Goal: Task Accomplishment & Management: Manage account settings

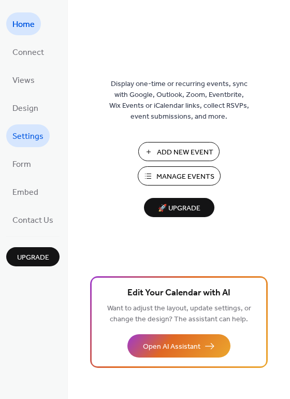
click at [40, 135] on span "Settings" at bounding box center [27, 137] width 31 height 17
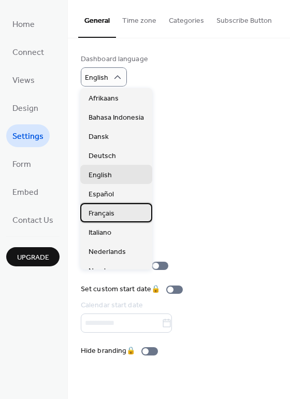
click at [116, 211] on div "Français" at bounding box center [116, 212] width 72 height 19
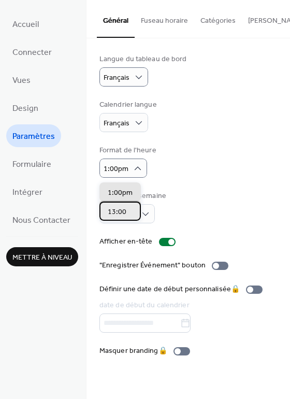
click at [130, 208] on div "13:00" at bounding box center [120, 211] width 41 height 19
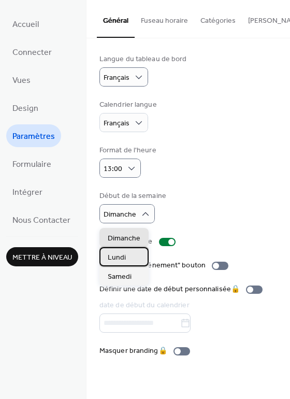
click at [128, 252] on div "Lundi" at bounding box center [124, 256] width 49 height 19
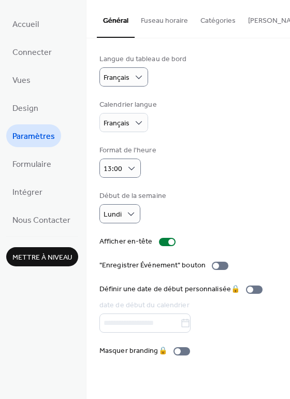
click at [174, 17] on button "Fuseau horaire" at bounding box center [165, 18] width 60 height 37
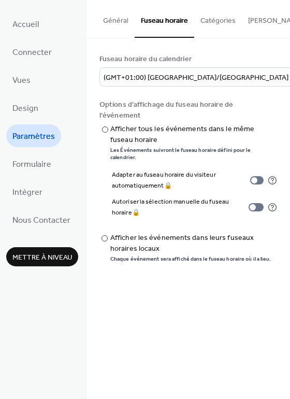
click at [215, 26] on button "Catégories" at bounding box center [218, 18] width 48 height 37
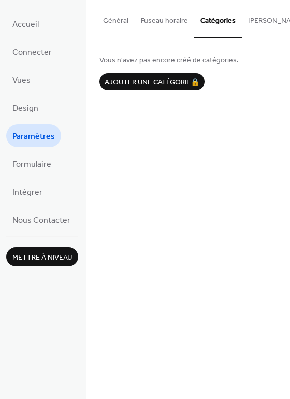
click at [258, 20] on button "Bouton S'abonner" at bounding box center [293, 18] width 102 height 37
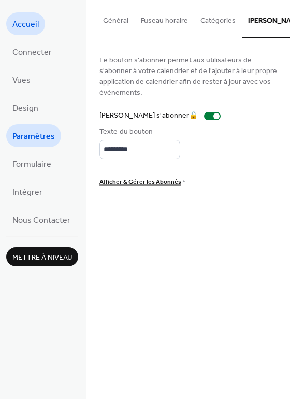
click at [35, 30] on span "Accueil" at bounding box center [25, 25] width 26 height 17
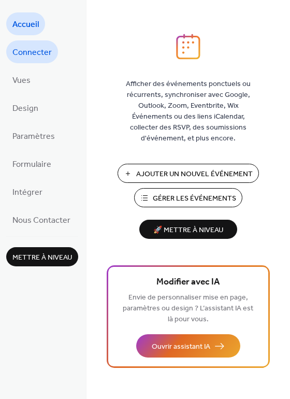
click at [44, 53] on span "Connecter" at bounding box center [31, 53] width 39 height 17
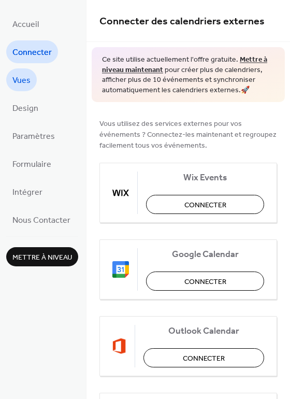
click at [22, 74] on span "Vues" at bounding box center [21, 81] width 18 height 17
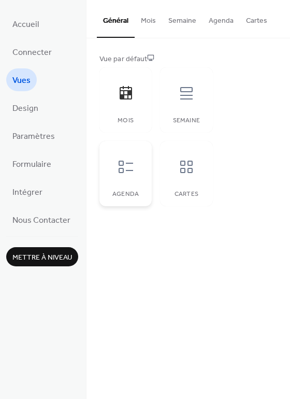
click at [128, 169] on icon at bounding box center [126, 167] width 17 height 17
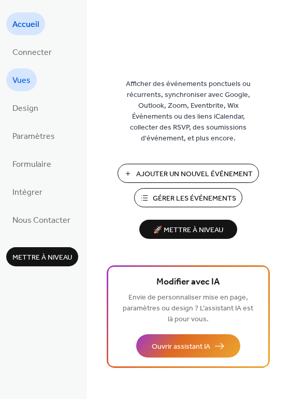
click at [28, 83] on span "Vues" at bounding box center [21, 81] width 18 height 17
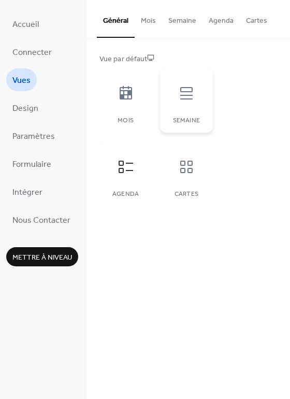
click at [188, 95] on icon at bounding box center [186, 93] width 12 height 12
click at [138, 160] on div at bounding box center [125, 166] width 31 height 31
click at [151, 16] on button "Mois" at bounding box center [148, 18] width 27 height 37
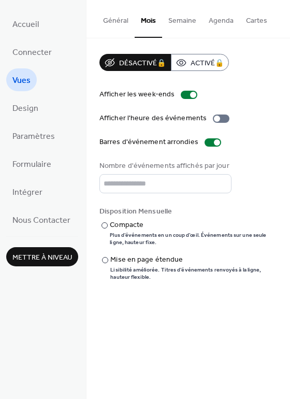
click at [116, 18] on button "Général" at bounding box center [116, 18] width 38 height 37
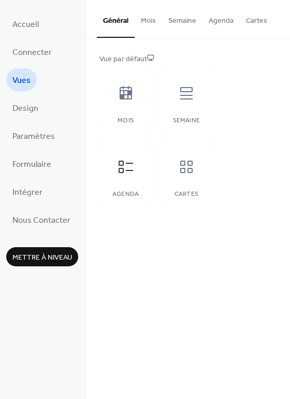
click at [147, 15] on button "Mois" at bounding box center [148, 18] width 27 height 37
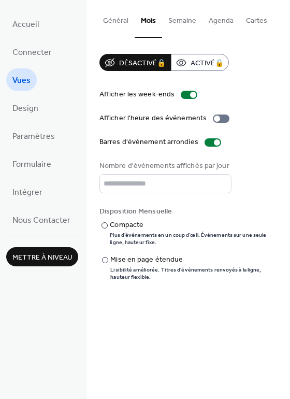
click at [179, 24] on button "Semaine" at bounding box center [182, 18] width 40 height 37
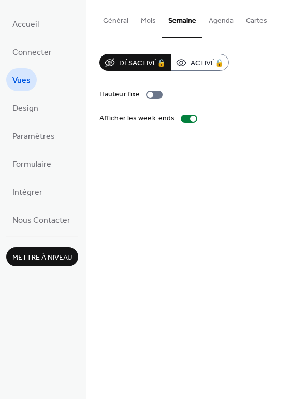
click at [223, 22] on button "Agenda" at bounding box center [221, 18] width 37 height 37
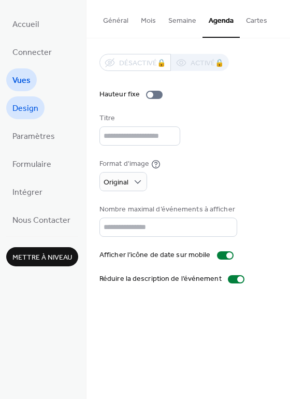
click at [16, 107] on span "Design" at bounding box center [25, 109] width 26 height 17
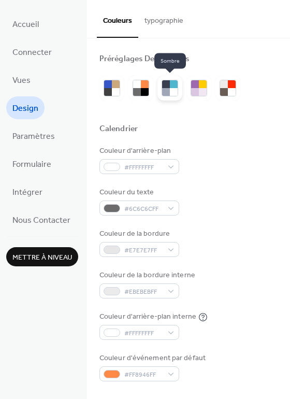
click at [175, 95] on div at bounding box center [174, 92] width 8 height 8
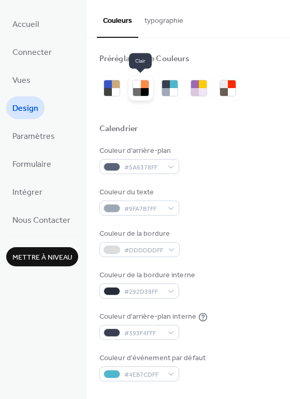
click at [135, 90] on div at bounding box center [137, 92] width 8 height 8
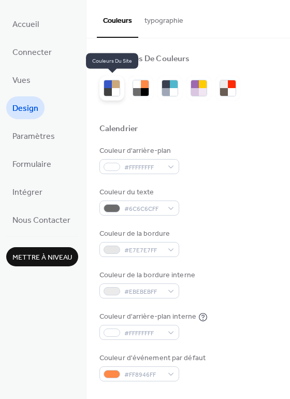
click at [107, 87] on div at bounding box center [108, 84] width 8 height 8
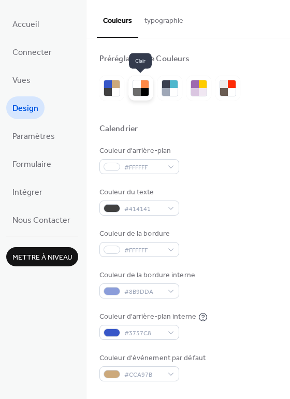
click at [141, 88] on div at bounding box center [145, 92] width 8 height 8
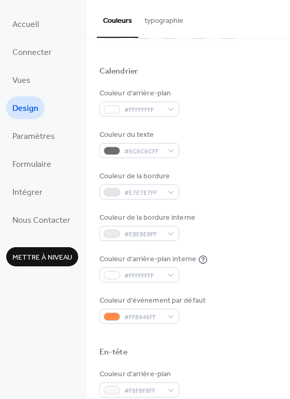
scroll to position [62, 0]
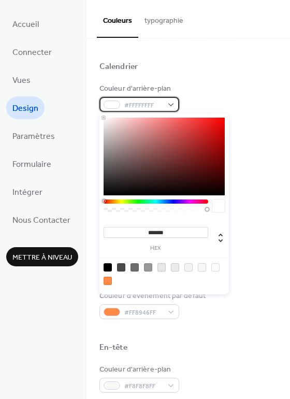
click at [171, 107] on div "#FFFFFFFF" at bounding box center [140, 104] width 80 height 15
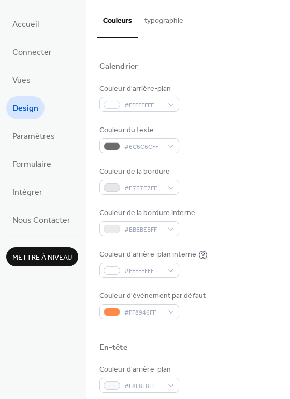
click at [159, 19] on button "typographie" at bounding box center [163, 18] width 51 height 37
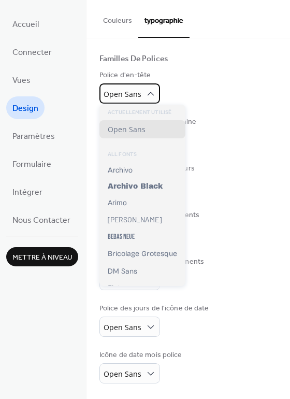
click at [155, 92] on div "Open Sans" at bounding box center [130, 93] width 61 height 20
click at [131, 94] on span "Open Sans" at bounding box center [123, 94] width 38 height 10
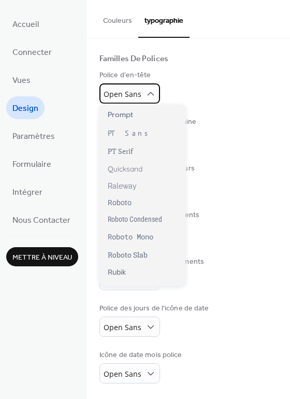
scroll to position [682, 0]
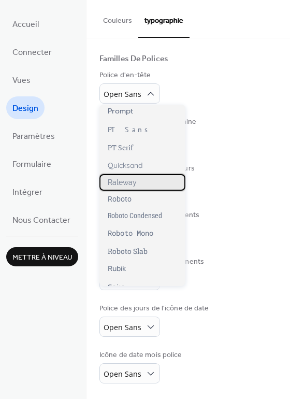
click at [135, 182] on span "Raleway" at bounding box center [122, 182] width 29 height 8
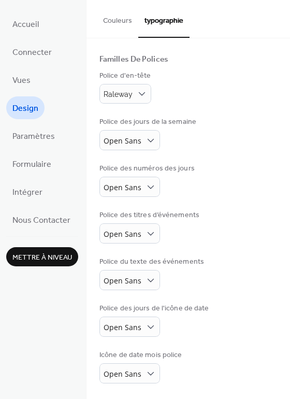
scroll to position [62, 0]
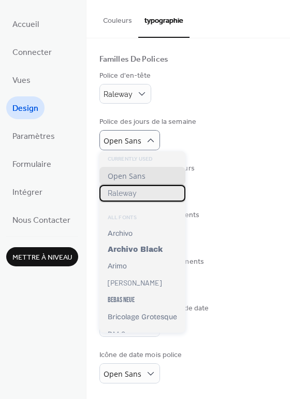
click at [147, 193] on div "Raleway" at bounding box center [143, 193] width 86 height 17
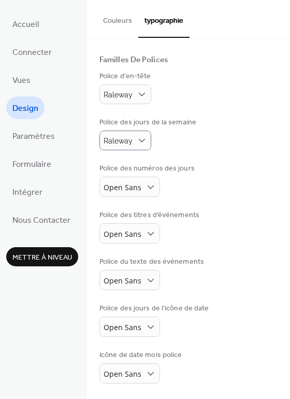
scroll to position [61, 0]
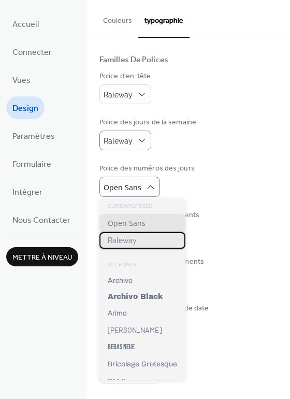
click at [153, 245] on div "Raleway" at bounding box center [143, 240] width 86 height 17
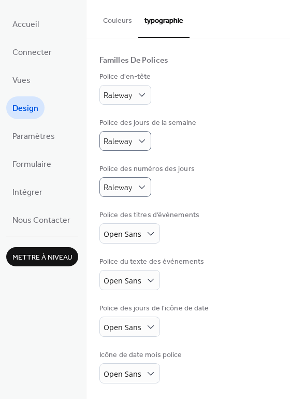
scroll to position [61, 0]
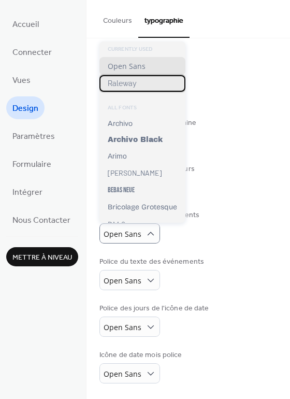
click at [145, 89] on div "Raleway" at bounding box center [143, 83] width 86 height 17
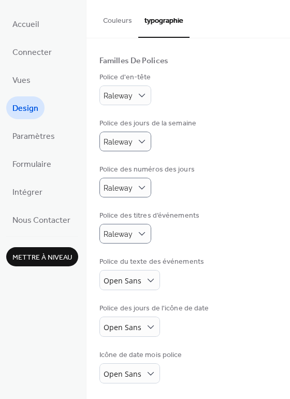
scroll to position [60, 0]
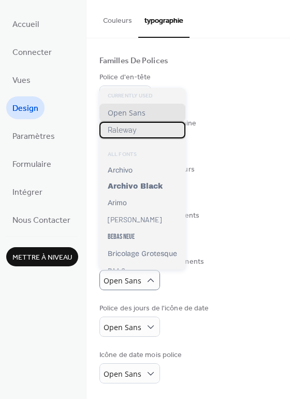
click at [137, 129] on div "Raleway" at bounding box center [143, 130] width 86 height 17
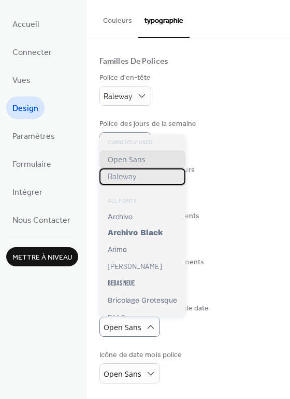
click at [138, 172] on div "Raleway" at bounding box center [143, 176] width 86 height 17
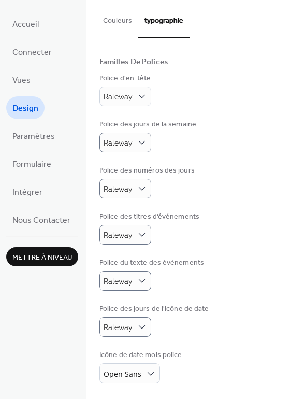
scroll to position [60, 0]
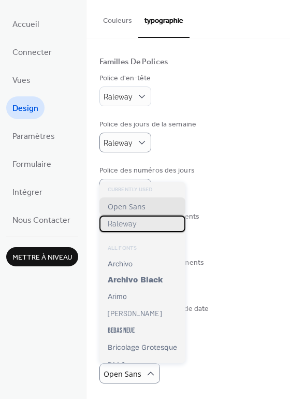
click at [137, 226] on div "Raleway" at bounding box center [143, 224] width 86 height 17
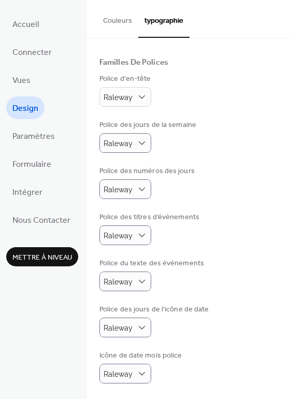
scroll to position [0, 0]
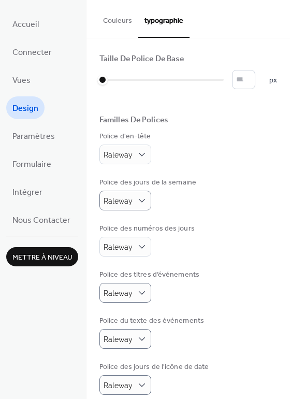
click at [120, 15] on button "Couleurs" at bounding box center [117, 18] width 41 height 37
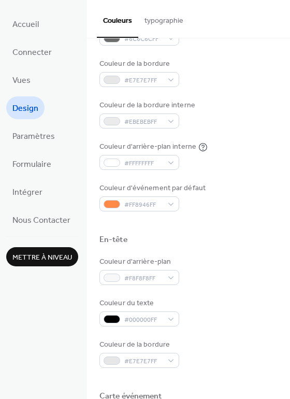
scroll to position [172, 0]
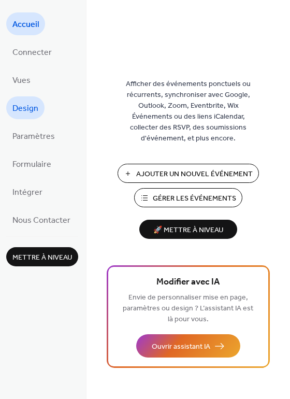
click at [18, 117] on span "Design" at bounding box center [25, 109] width 26 height 17
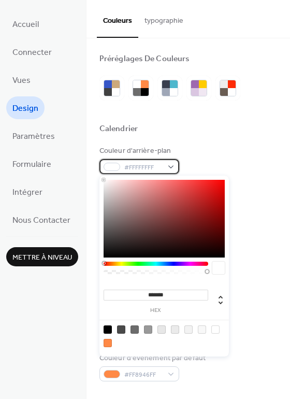
click at [168, 165] on div "#FFFFFFFF" at bounding box center [140, 166] width 80 height 15
click at [182, 294] on input "*******" at bounding box center [156, 295] width 105 height 11
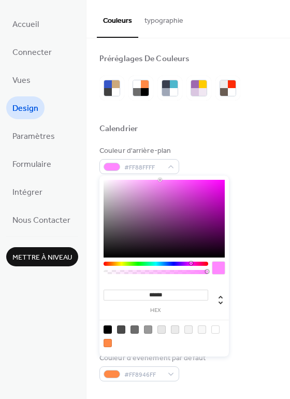
type input "*******"
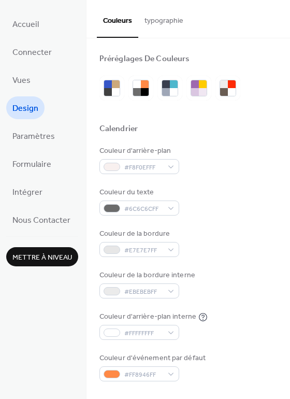
click at [258, 226] on div "Couleur d'arrière-plan #F8F0EFFF Couleur du texte #6C6C6CFF Couleur de la bordu…" at bounding box center [189, 264] width 178 height 236
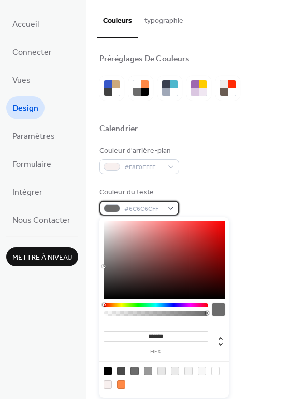
click at [168, 208] on div "#6C6C6CFF" at bounding box center [140, 208] width 80 height 15
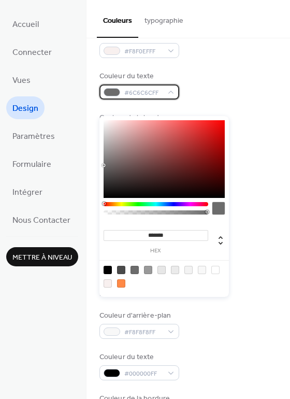
scroll to position [78, 0]
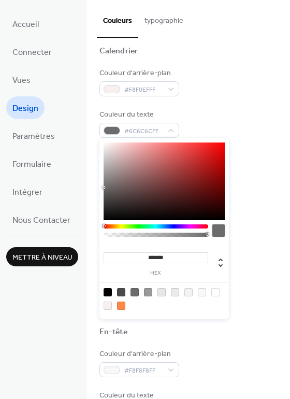
drag, startPoint x: 185, startPoint y: 255, endPoint x: 147, endPoint y: 257, distance: 38.4
click at [147, 257] on input "*******" at bounding box center [156, 257] width 105 height 11
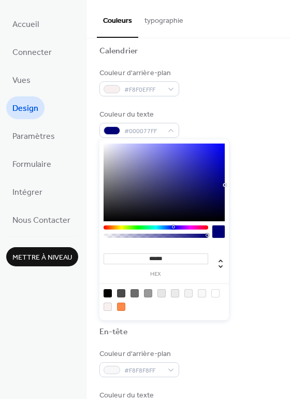
type input "*******"
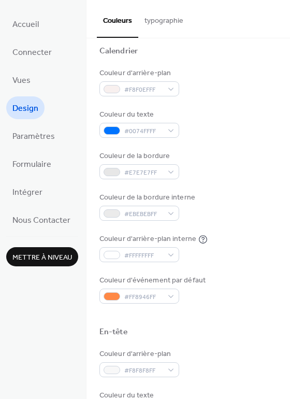
click at [247, 231] on div "Couleur d'arrière-plan #F8F0EFFF Couleur du texte #0074FFFF Couleur de la bordu…" at bounding box center [189, 186] width 178 height 236
click at [171, 168] on div "#E7E7E7FF" at bounding box center [140, 171] width 80 height 15
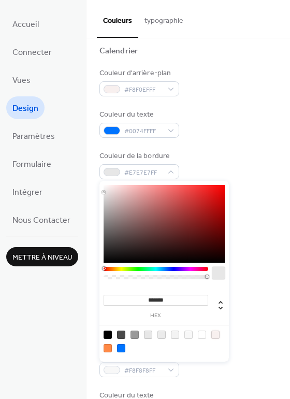
click at [217, 336] on div at bounding box center [215, 335] width 8 height 8
type input "*******"
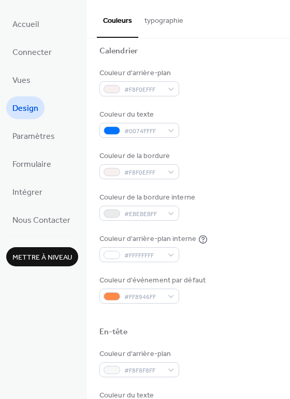
click at [248, 250] on div "Couleur d'arrière-plan interne #FFFFFFFF" at bounding box center [189, 248] width 178 height 29
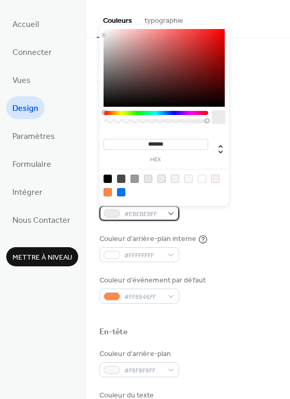
click at [174, 208] on div "#EBEBEBFF" at bounding box center [140, 213] width 80 height 15
click at [218, 179] on div at bounding box center [215, 179] width 8 height 8
type input "*******"
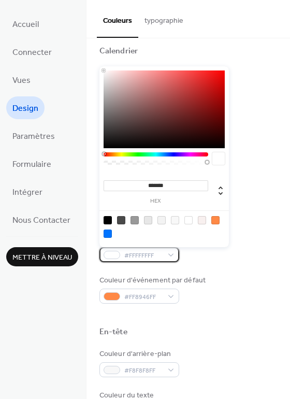
click at [171, 256] on div "#FFFFFFFF" at bounding box center [140, 254] width 80 height 15
click at [203, 218] on div at bounding box center [202, 220] width 8 height 8
type input "*******"
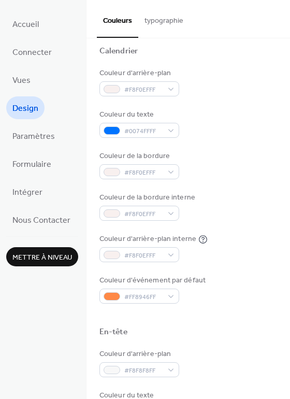
click at [203, 282] on label "Couleur d'événement par défaut" at bounding box center [154, 280] width 108 height 11
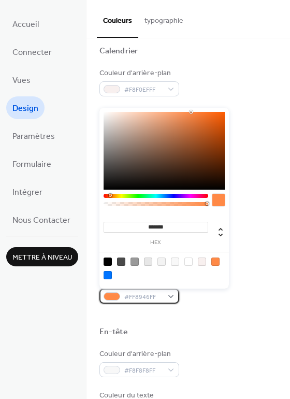
click at [176, 295] on div "#FF8946FF" at bounding box center [140, 296] width 80 height 15
drag, startPoint x: 176, startPoint y: 228, endPoint x: 148, endPoint y: 229, distance: 28.5
click at [148, 229] on input "*******" at bounding box center [156, 227] width 105 height 11
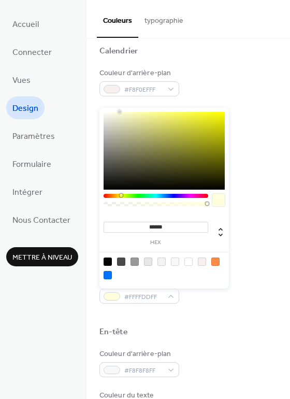
type input "*******"
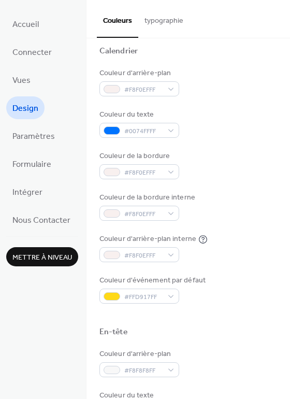
click at [201, 313] on div at bounding box center [189, 315] width 178 height 23
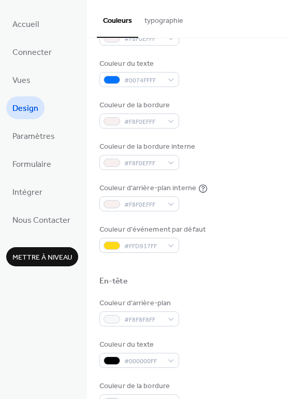
scroll to position [215, 0]
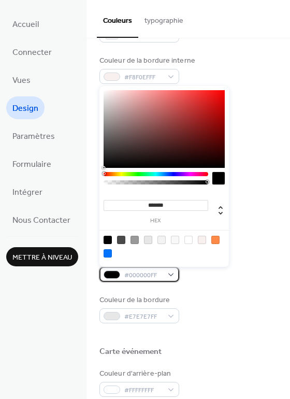
click at [172, 274] on div "#000000FF" at bounding box center [140, 274] width 80 height 15
click at [184, 199] on div "******* hex" at bounding box center [156, 211] width 105 height 26
click at [186, 202] on input "*******" at bounding box center [156, 205] width 105 height 11
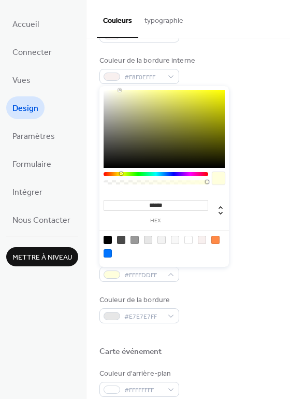
type input "*******"
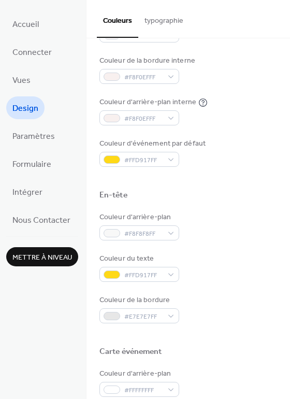
click at [255, 229] on div "Couleur d'arrière-plan #F8F8F8FF" at bounding box center [189, 226] width 178 height 29
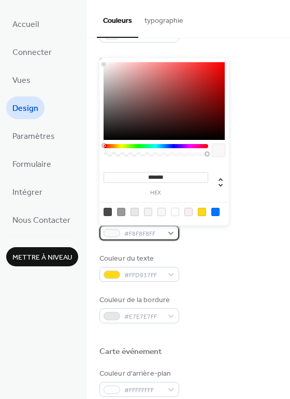
click at [164, 229] on div "#F8F8F8FF" at bounding box center [140, 232] width 80 height 15
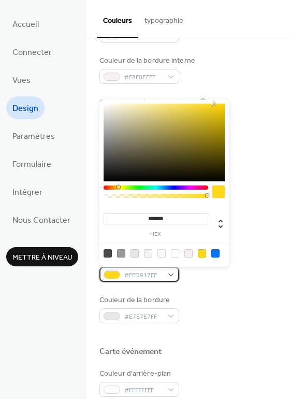
click at [169, 277] on div "#FFD917FF" at bounding box center [140, 274] width 80 height 15
click at [219, 253] on div at bounding box center [164, 253] width 132 height 19
click at [216, 253] on div at bounding box center [215, 253] width 8 height 8
type input "*******"
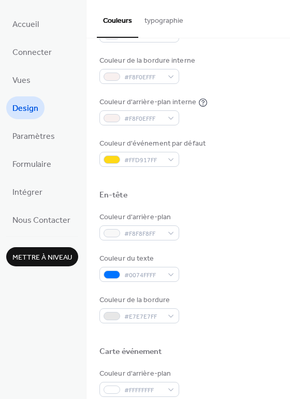
click at [249, 250] on div "Couleur d'arrière-plan #F8F8F8FF Couleur du texte #0074FFFF Couleur de la bordu…" at bounding box center [189, 267] width 178 height 111
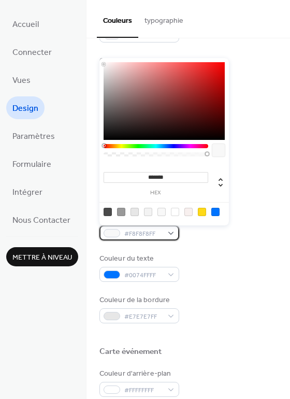
click at [174, 231] on div "#F8F8F8FF" at bounding box center [140, 232] width 80 height 15
click at [203, 213] on div at bounding box center [202, 212] width 8 height 8
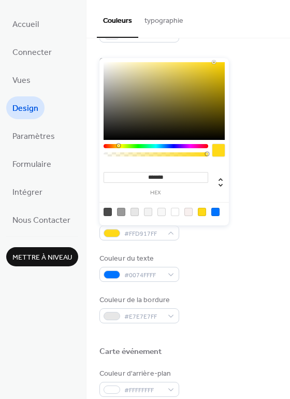
click at [168, 176] on input "*******" at bounding box center [156, 177] width 105 height 11
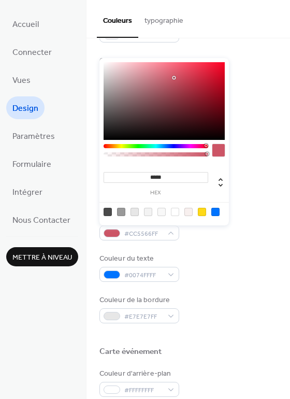
type input "******"
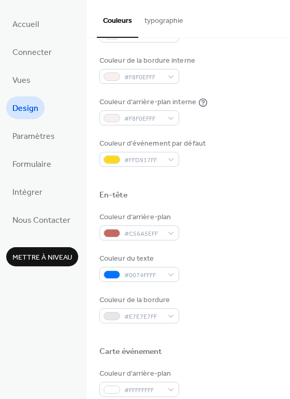
click at [251, 242] on div "Couleur d'arrière-plan #C56A5EFF Couleur du texte #0074FFFF Couleur de la bordu…" at bounding box center [189, 267] width 178 height 111
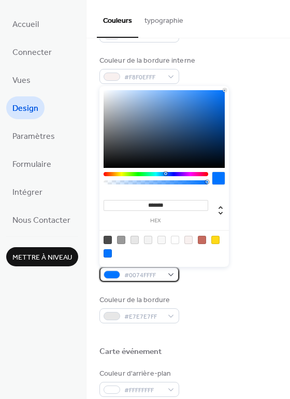
click at [172, 273] on div "#0074FFFF" at bounding box center [140, 274] width 80 height 15
click at [216, 242] on div at bounding box center [215, 240] width 8 height 8
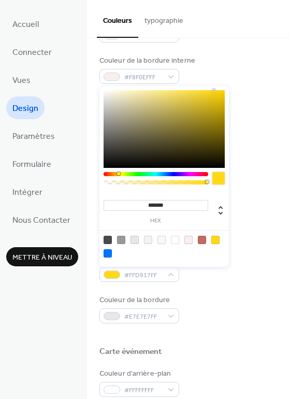
click at [188, 239] on div at bounding box center [189, 240] width 8 height 8
type input "*******"
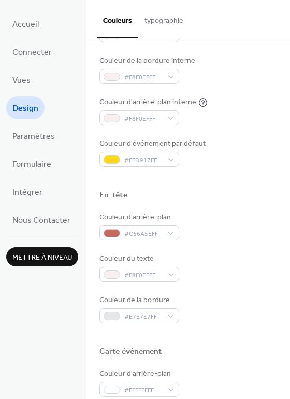
click at [217, 298] on div "Couleur de la bordure #E7E7E7FF" at bounding box center [189, 309] width 178 height 29
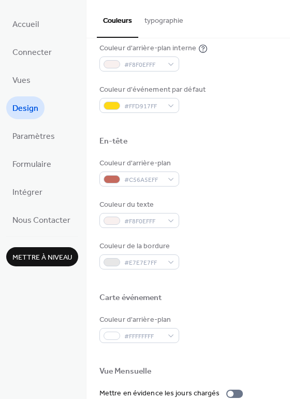
scroll to position [271, 0]
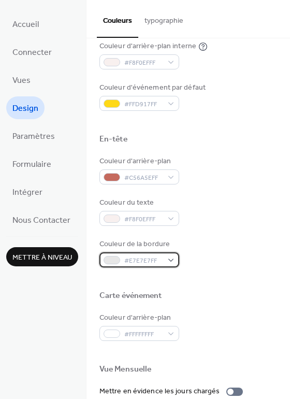
click at [169, 257] on div "#E7E7E7FF" at bounding box center [140, 259] width 80 height 15
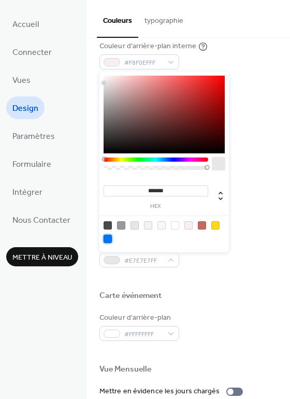
click at [108, 237] on div at bounding box center [108, 239] width 8 height 8
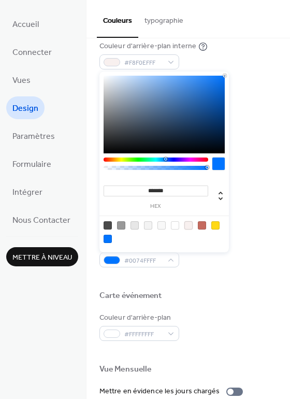
click at [189, 225] on div at bounding box center [189, 225] width 8 height 8
type input "*******"
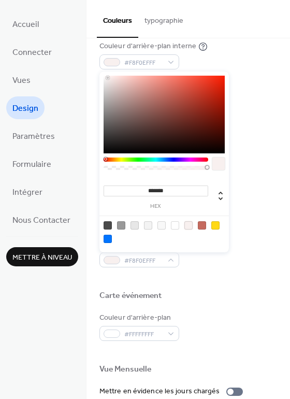
click at [205, 277] on div at bounding box center [189, 278] width 178 height 23
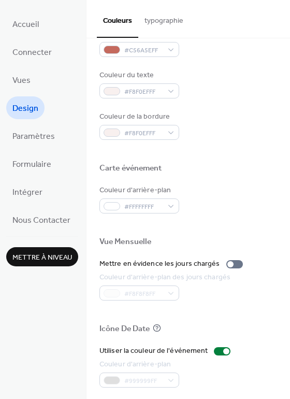
scroll to position [398, 0]
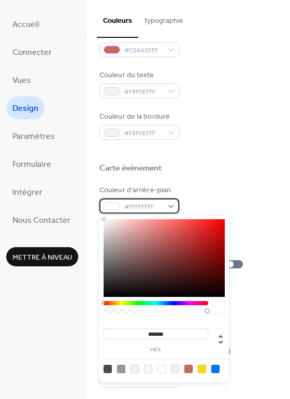
click at [169, 207] on div "#FFFFFFFF" at bounding box center [140, 206] width 80 height 15
click at [175, 368] on div at bounding box center [175, 369] width 8 height 8
type input "*******"
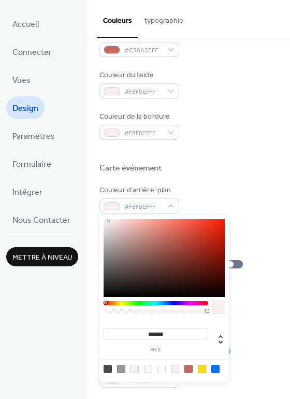
click at [217, 169] on div "Carte événement" at bounding box center [189, 169] width 178 height 13
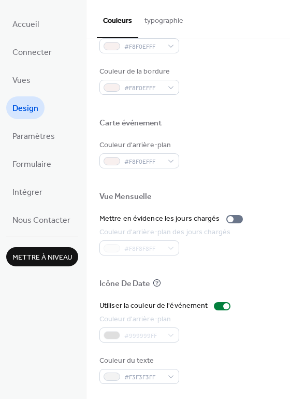
scroll to position [0, 0]
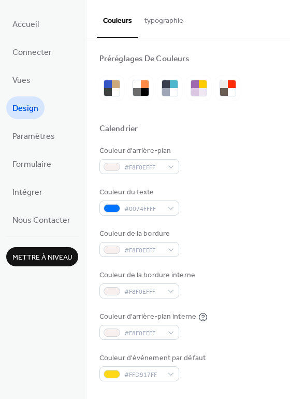
click at [172, 26] on button "typographie" at bounding box center [163, 18] width 51 height 37
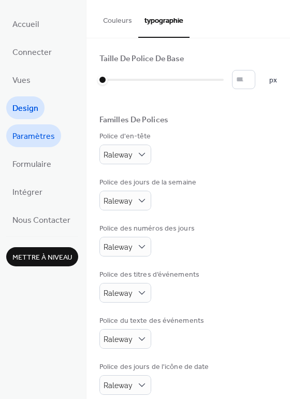
click at [35, 137] on span "Paramètres" at bounding box center [33, 137] width 43 height 17
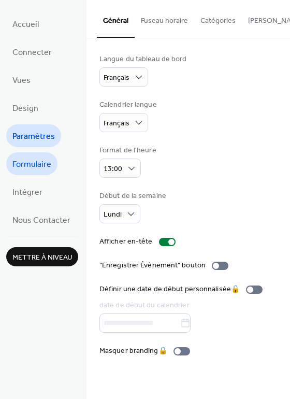
click at [39, 167] on span "Formulaire" at bounding box center [31, 165] width 39 height 17
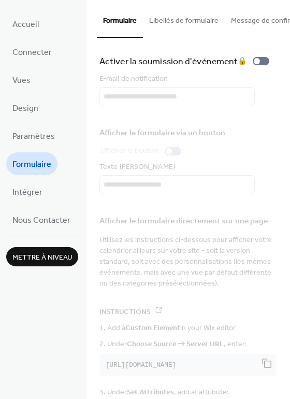
click at [173, 30] on button "Libellés de formulaire" at bounding box center [184, 18] width 82 height 37
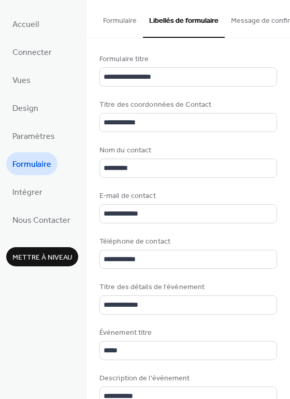
click at [246, 16] on button "Message de confirmation" at bounding box center [272, 18] width 94 height 37
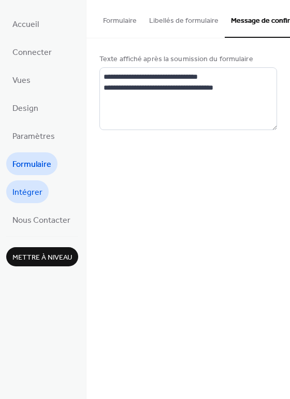
click at [31, 192] on span "Intégrer" at bounding box center [27, 193] width 30 height 17
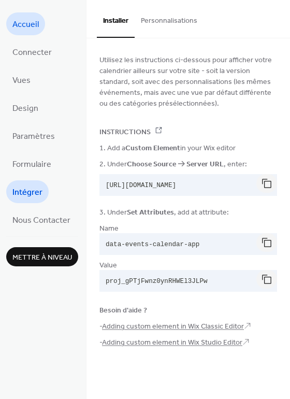
click at [31, 25] on span "Accueil" at bounding box center [25, 25] width 26 height 17
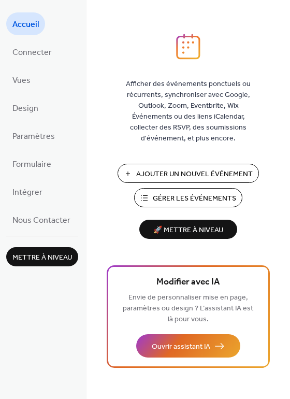
click at [213, 198] on span "Gérer les Événements" at bounding box center [194, 198] width 83 height 11
click at [33, 102] on span "Design" at bounding box center [25, 109] width 26 height 17
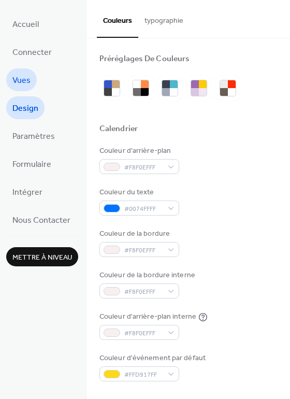
click at [28, 79] on span "Vues" at bounding box center [21, 81] width 18 height 17
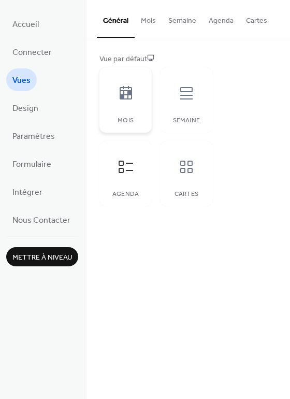
click at [129, 93] on icon at bounding box center [126, 92] width 12 height 13
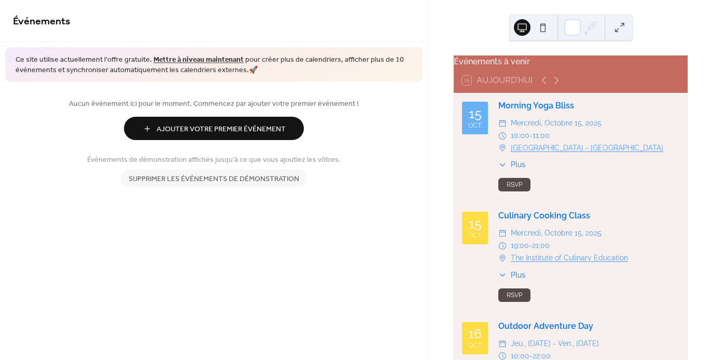
click at [253, 131] on span "Ajouter Votre Premier Événement" at bounding box center [221, 129] width 129 height 11
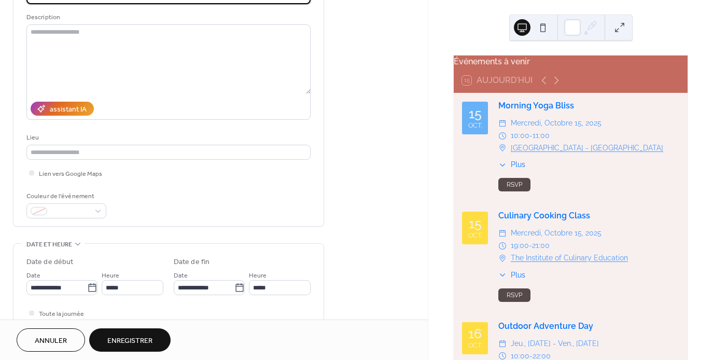
scroll to position [99, 0]
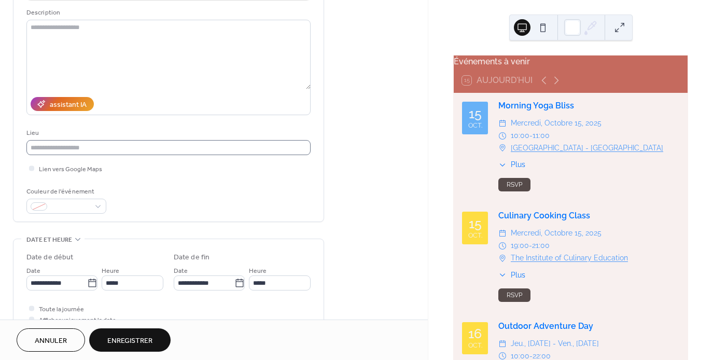
type input "**********"
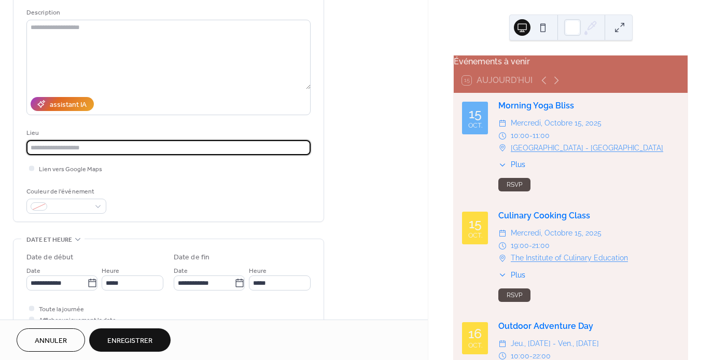
click at [175, 144] on input "text" at bounding box center [168, 147] width 284 height 15
click at [55, 149] on input "**********" at bounding box center [168, 147] width 284 height 15
type input "**********"
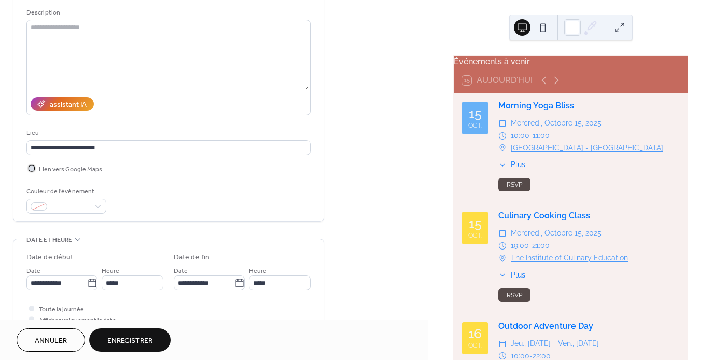
click at [89, 164] on span "Lien vers Google Maps" at bounding box center [70, 169] width 63 height 11
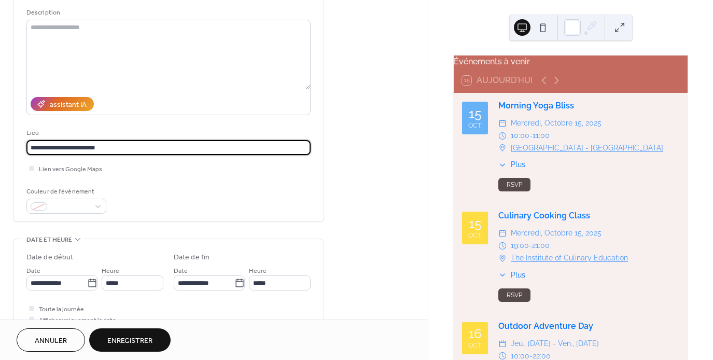
click at [116, 148] on input "**********" at bounding box center [168, 147] width 284 height 15
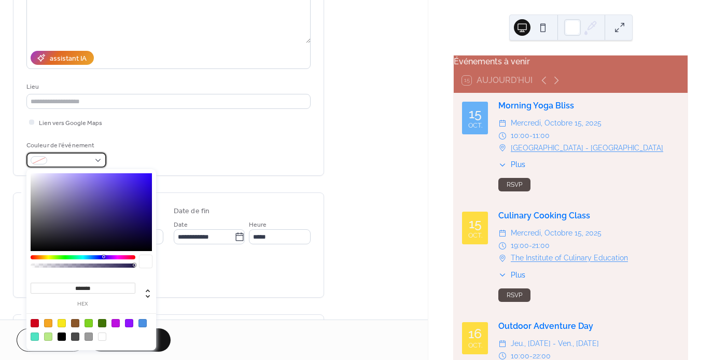
click at [98, 158] on div at bounding box center [66, 159] width 80 height 15
click at [48, 320] on div at bounding box center [48, 323] width 8 height 8
type input "*******"
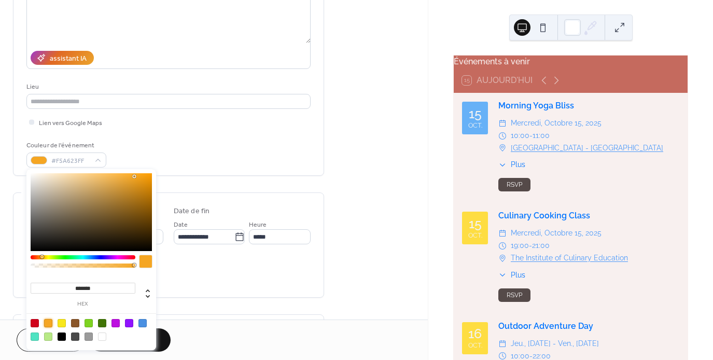
click at [201, 158] on div "Couleur de l'événement #F5A623FF" at bounding box center [168, 153] width 284 height 27
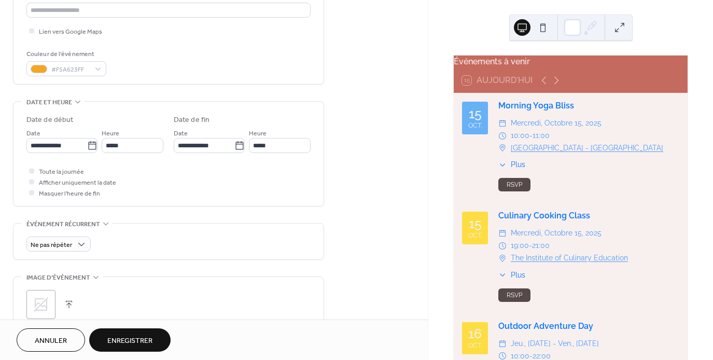
scroll to position [263, 0]
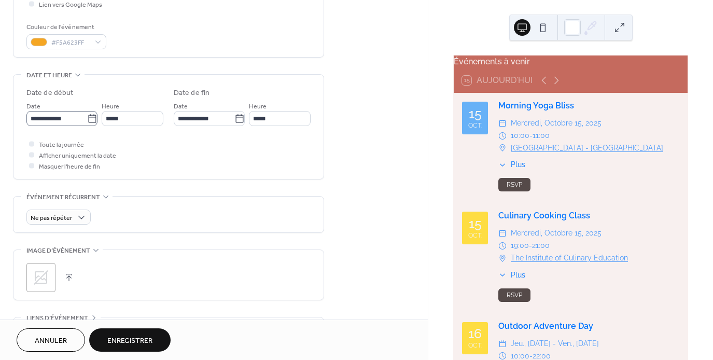
click at [88, 119] on icon at bounding box center [92, 119] width 10 height 10
click at [87, 119] on input "**********" at bounding box center [56, 118] width 61 height 15
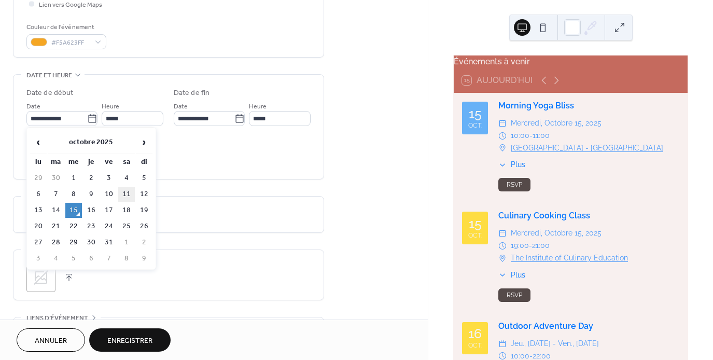
click at [129, 194] on td "11" at bounding box center [126, 194] width 17 height 15
type input "**********"
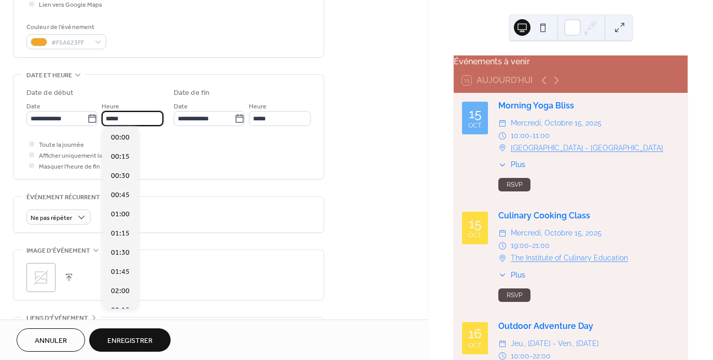
click at [117, 114] on input "*****" at bounding box center [133, 118] width 62 height 15
click at [125, 281] on span "14:30" at bounding box center [120, 281] width 19 height 11
type input "*****"
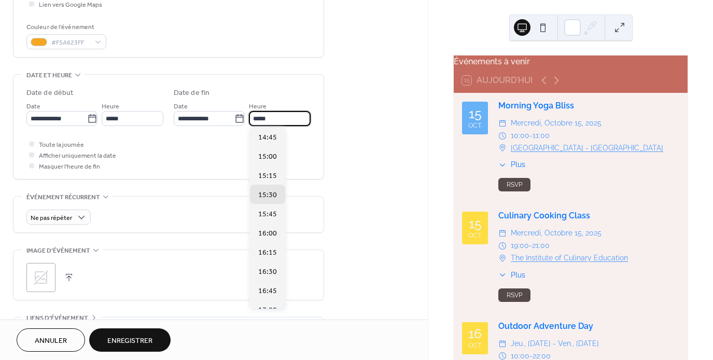
click at [258, 117] on input "*****" at bounding box center [280, 118] width 62 height 15
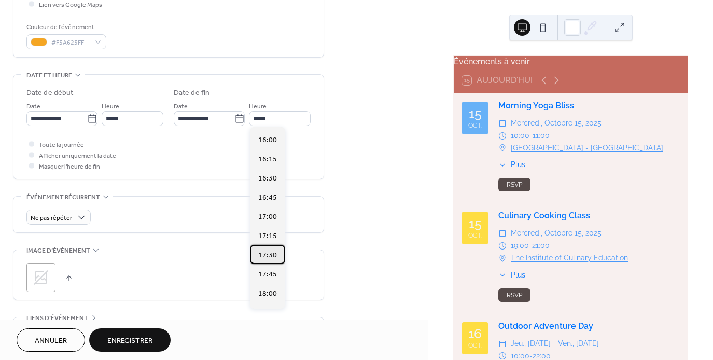
click at [271, 253] on span "17:30" at bounding box center [267, 255] width 19 height 11
type input "*****"
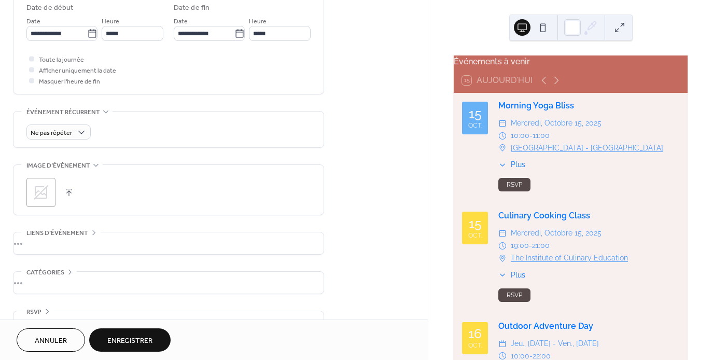
scroll to position [372, 0]
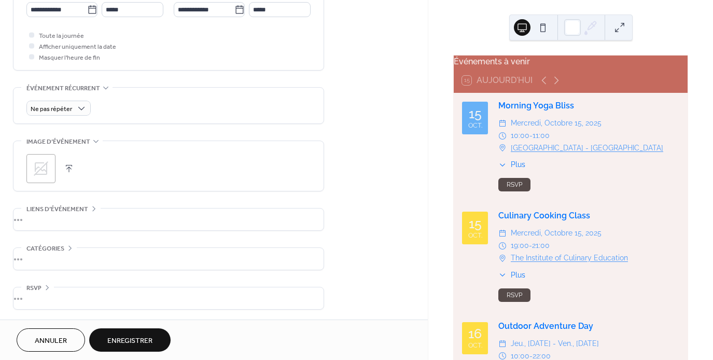
click at [36, 166] on icon at bounding box center [41, 168] width 17 height 17
click at [146, 253] on div "•••" at bounding box center [168, 259] width 310 height 22
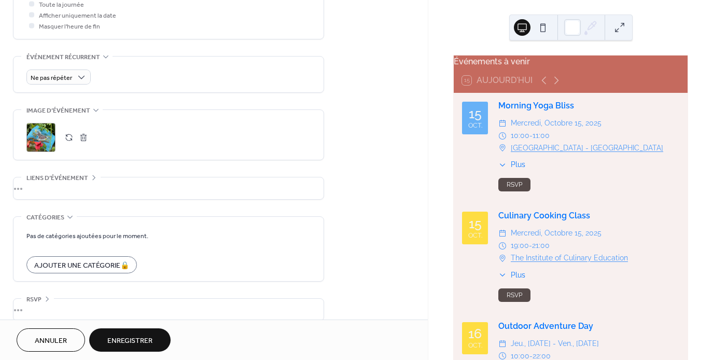
scroll to position [415, 0]
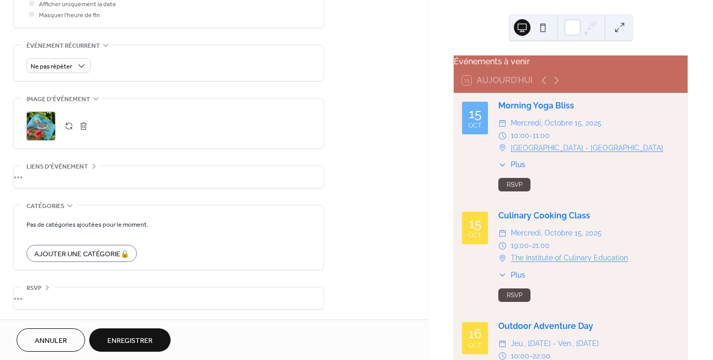
click at [69, 205] on div "•••" at bounding box center [168, 205] width 310 height 1
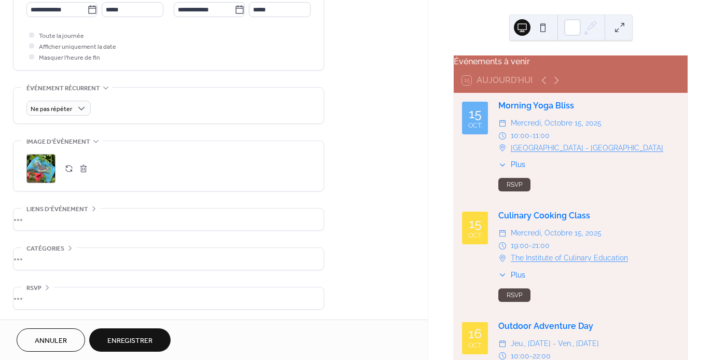
click at [44, 283] on icon at bounding box center [47, 287] width 8 height 8
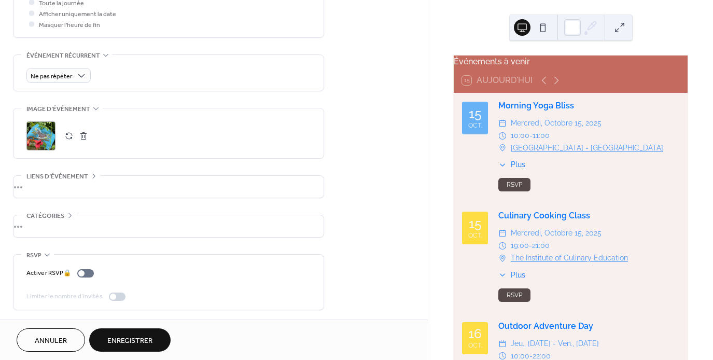
click at [50, 252] on icon at bounding box center [47, 254] width 8 height 8
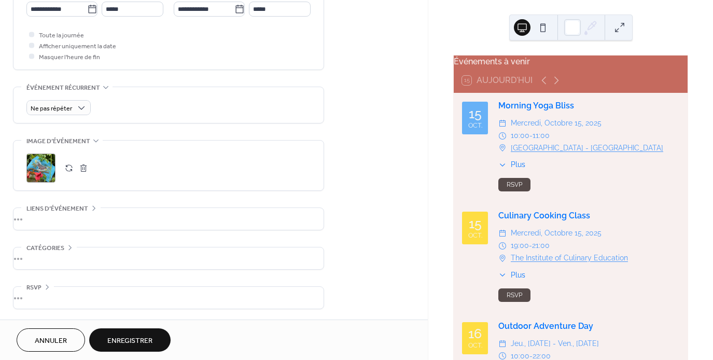
scroll to position [372, 0]
click at [570, 23] on div at bounding box center [572, 27] width 17 height 17
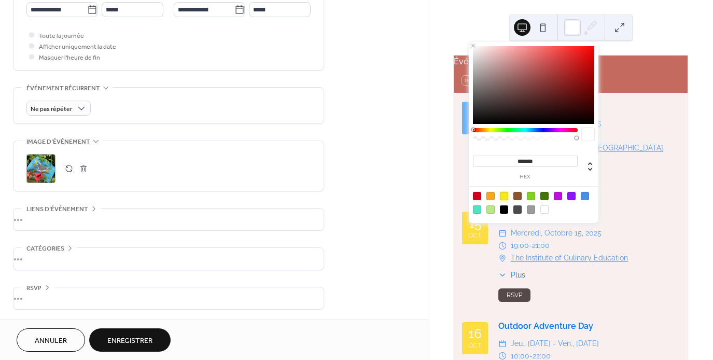
click at [503, 195] on div at bounding box center [504, 196] width 8 height 8
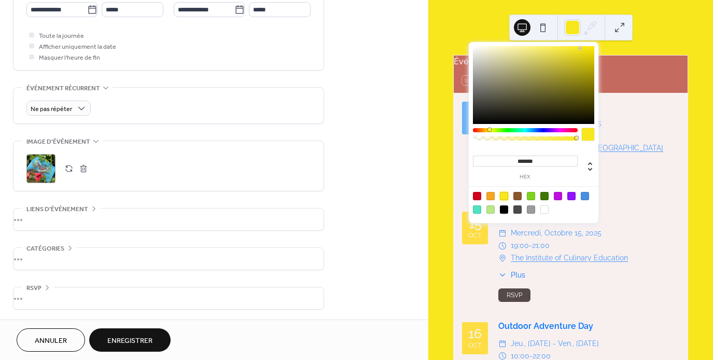
click at [546, 210] on div at bounding box center [544, 209] width 8 height 8
type input "*******"
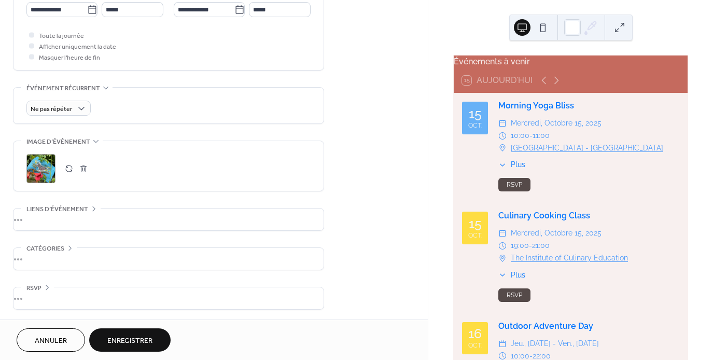
click at [143, 336] on span "Enregistrer" at bounding box center [129, 340] width 45 height 11
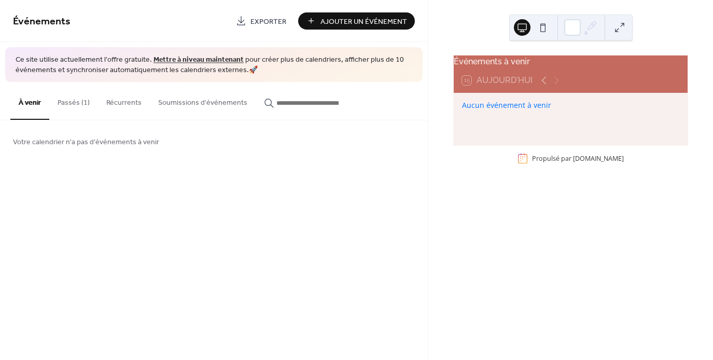
click at [84, 107] on button "Passés (1)" at bounding box center [73, 100] width 49 height 37
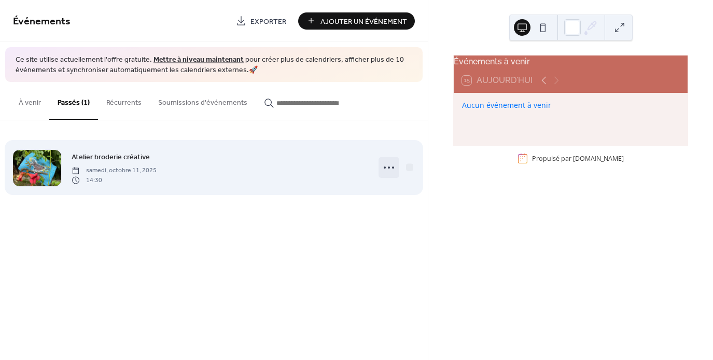
click at [390, 167] on icon at bounding box center [388, 167] width 17 height 17
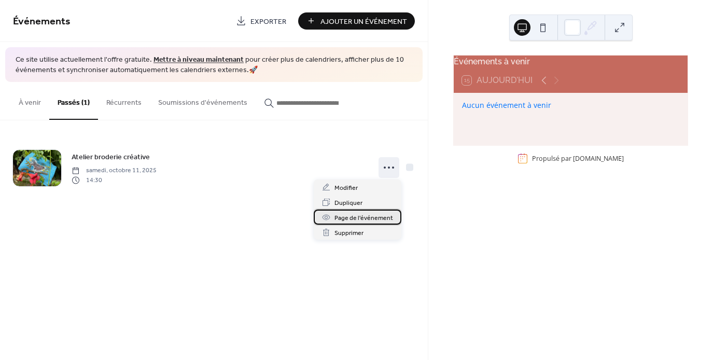
click at [377, 215] on span "Page de l'événement" at bounding box center [363, 218] width 59 height 11
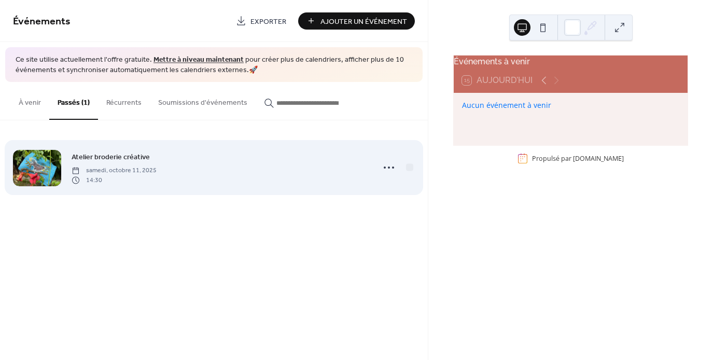
click at [199, 187] on div "Atelier broderie créative samedi, octobre 11, 2025 14:30" at bounding box center [214, 167] width 402 height 63
click at [50, 168] on div at bounding box center [37, 168] width 48 height 36
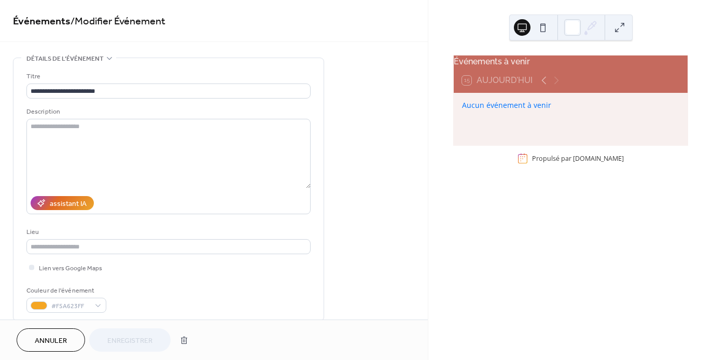
click at [138, 340] on div "Annuler Enregistrer" at bounding box center [105, 339] width 177 height 23
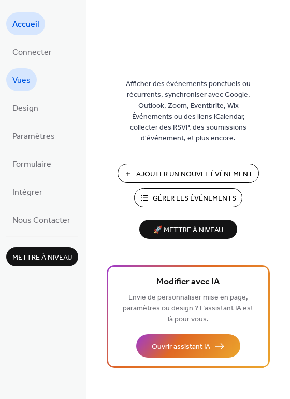
click at [31, 86] on link "Vues" at bounding box center [21, 79] width 31 height 23
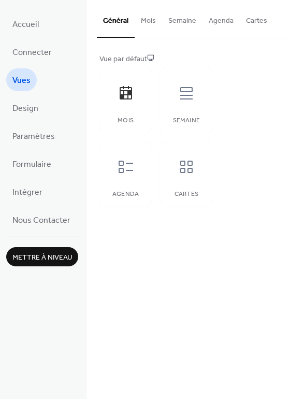
click at [215, 20] on button "Agenda" at bounding box center [221, 18] width 37 height 37
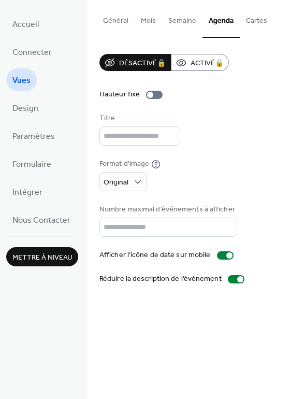
click at [123, 27] on button "Général" at bounding box center [116, 18] width 38 height 37
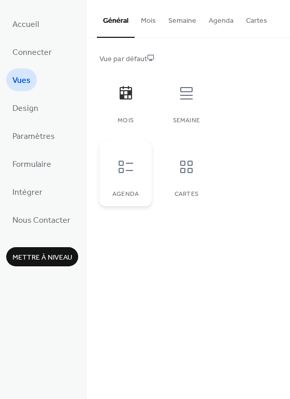
click at [133, 180] on div at bounding box center [125, 166] width 31 height 31
click at [151, 27] on button "Mois" at bounding box center [148, 18] width 27 height 37
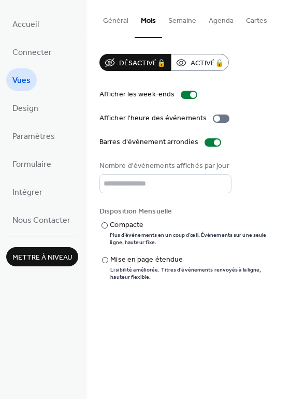
click at [214, 23] on button "Agenda" at bounding box center [221, 18] width 37 height 37
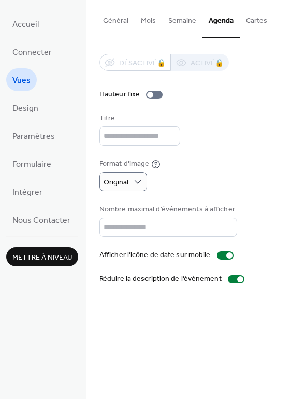
click at [192, 177] on div "Format d'image Original" at bounding box center [189, 175] width 178 height 33
click at [37, 138] on span "Paramètres" at bounding box center [33, 137] width 43 height 17
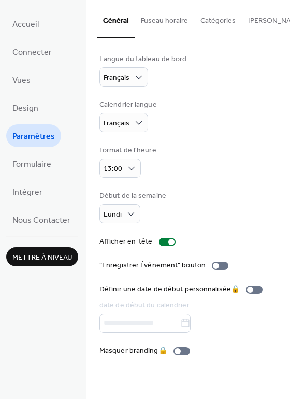
click at [176, 19] on button "Fuseau horaire" at bounding box center [165, 18] width 60 height 37
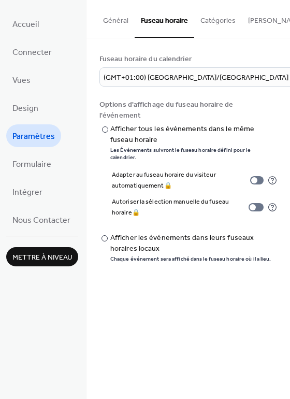
click at [211, 17] on button "Catégories" at bounding box center [218, 18] width 48 height 37
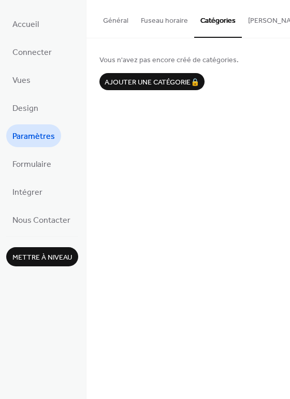
click at [255, 20] on button "Bouton S'abonner" at bounding box center [293, 18] width 102 height 37
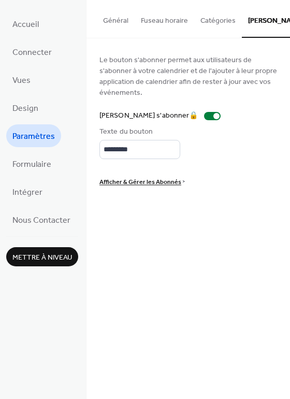
click at [100, 24] on button "Général" at bounding box center [116, 18] width 38 height 37
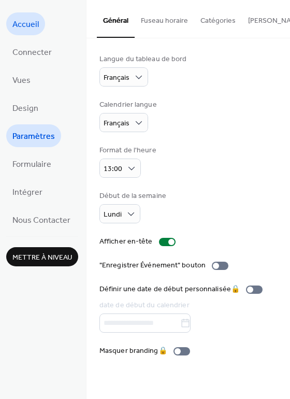
click at [26, 26] on span "Accueil" at bounding box center [25, 25] width 26 height 17
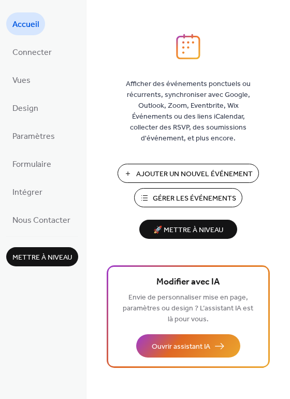
click at [169, 196] on span "Gérer les Événements" at bounding box center [194, 198] width 83 height 11
click at [24, 104] on span "Design" at bounding box center [25, 109] width 26 height 17
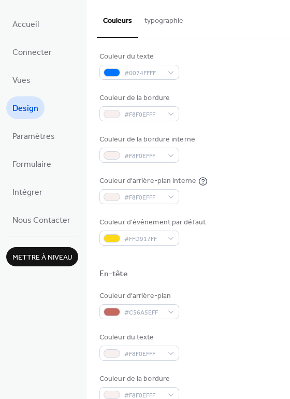
scroll to position [137, 0]
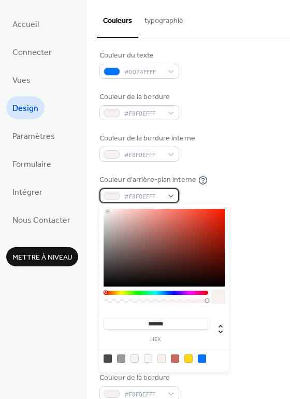
click at [171, 191] on div "#F8F0EFFF" at bounding box center [140, 195] width 80 height 15
click at [202, 359] on div at bounding box center [202, 359] width 8 height 8
type input "*******"
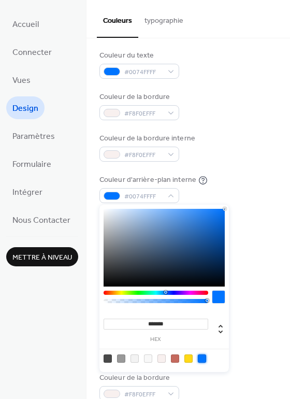
click at [250, 215] on div "Couleur d'arrière-plan #F8F0EFFF Couleur du texte #0074FFFF Couleur de la bordu…" at bounding box center [189, 127] width 178 height 236
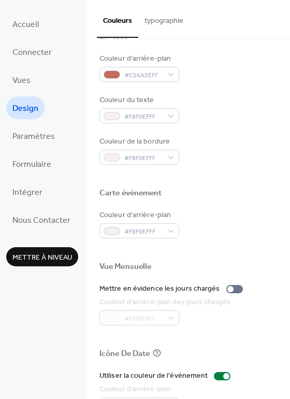
scroll to position [373, 0]
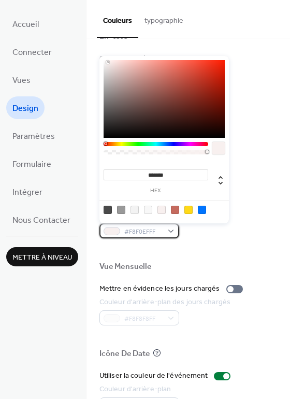
click at [169, 231] on div "#F8F0EFFF" at bounding box center [140, 230] width 80 height 15
click at [205, 211] on div at bounding box center [202, 210] width 8 height 8
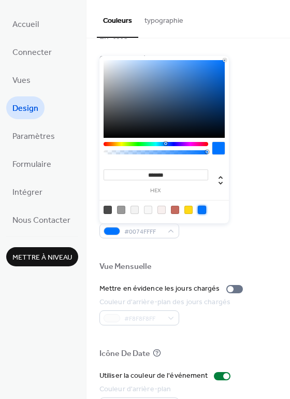
click at [161, 208] on div at bounding box center [162, 210] width 8 height 8
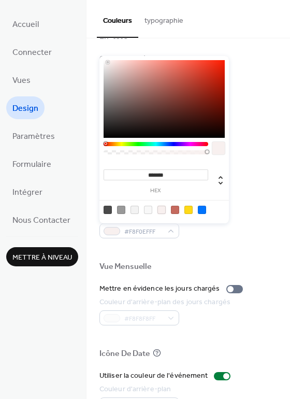
type input "*******"
click at [192, 262] on div "Vue Mensuelle" at bounding box center [189, 268] width 178 height 13
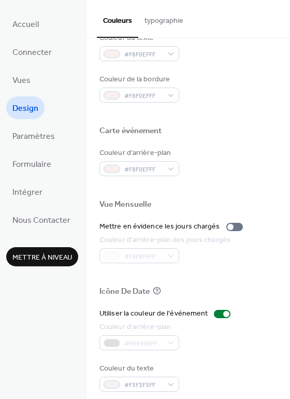
scroll to position [443, 0]
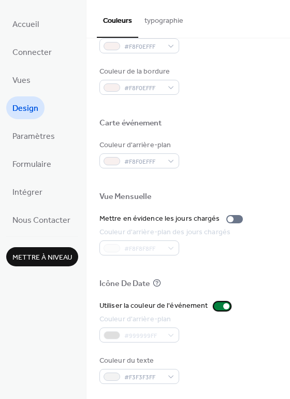
click at [223, 306] on div at bounding box center [226, 306] width 6 height 6
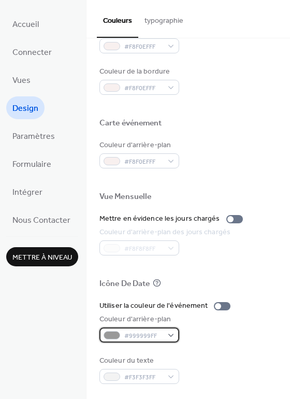
click at [173, 330] on div "#999999FF" at bounding box center [140, 335] width 80 height 15
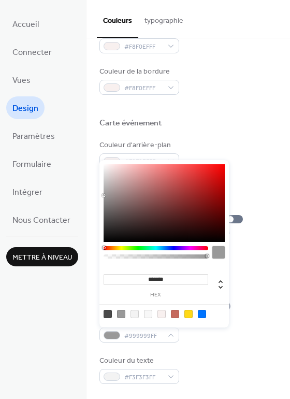
click at [191, 314] on div at bounding box center [189, 314] width 8 height 8
type input "*******"
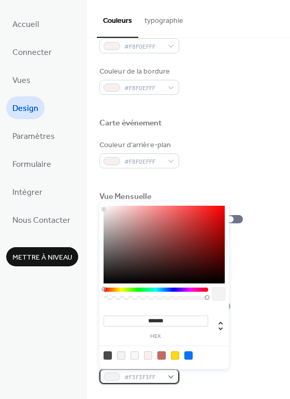
click at [174, 373] on div "#F3F3F3FF" at bounding box center [140, 376] width 80 height 15
click at [163, 358] on div at bounding box center [162, 355] width 8 height 8
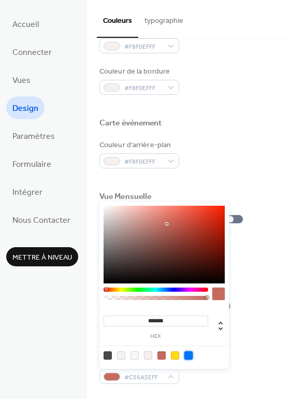
click at [187, 354] on div at bounding box center [189, 355] width 8 height 8
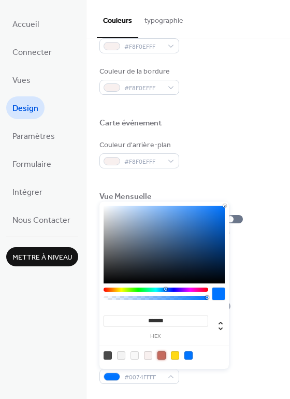
click at [163, 352] on div at bounding box center [162, 355] width 8 height 8
type input "*******"
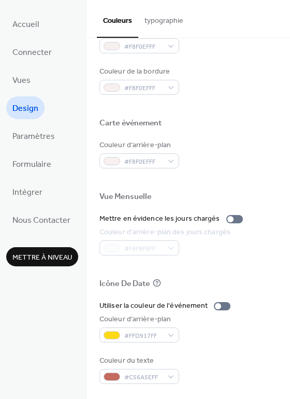
click at [242, 132] on div at bounding box center [189, 136] width 178 height 8
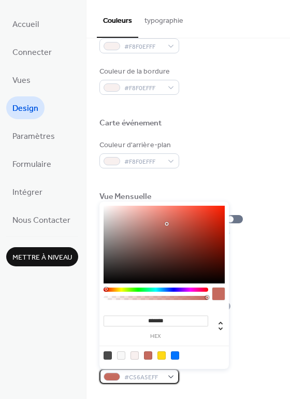
click at [169, 379] on div "#C56A5EFF" at bounding box center [140, 376] width 80 height 15
click at [155, 338] on label "hex" at bounding box center [156, 337] width 105 height 6
click at [155, 327] on input "*******" at bounding box center [156, 321] width 105 height 11
click at [246, 159] on div "Couleur d'arrière-plan #F8F0EFFF" at bounding box center [189, 154] width 178 height 29
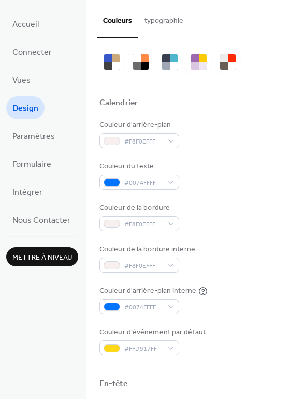
scroll to position [0, 0]
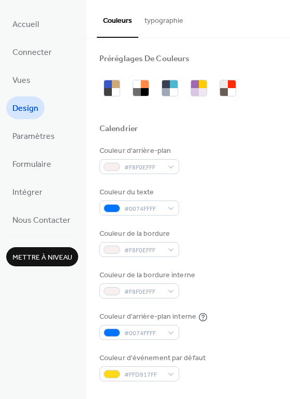
click at [168, 18] on button "typographie" at bounding box center [163, 18] width 51 height 37
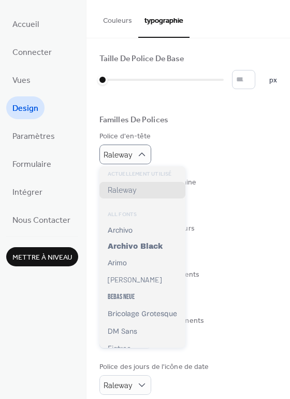
click at [193, 121] on div "Familles De Polices" at bounding box center [189, 121] width 178 height 13
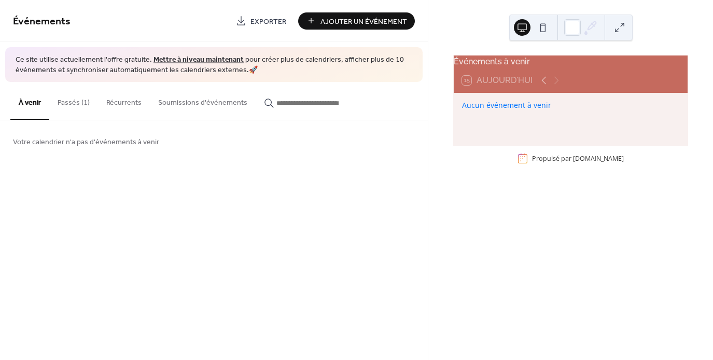
click at [542, 28] on button at bounding box center [542, 27] width 17 height 17
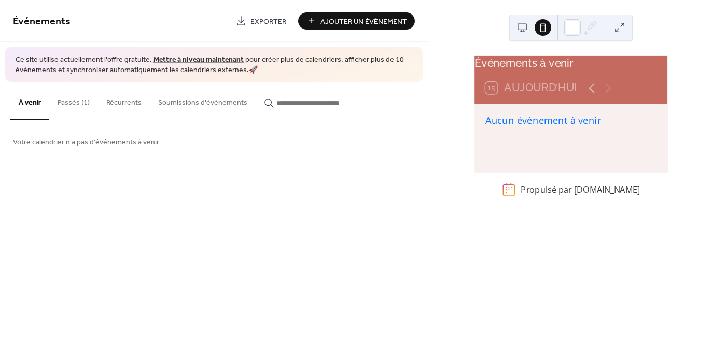
click at [527, 28] on button at bounding box center [522, 27] width 17 height 17
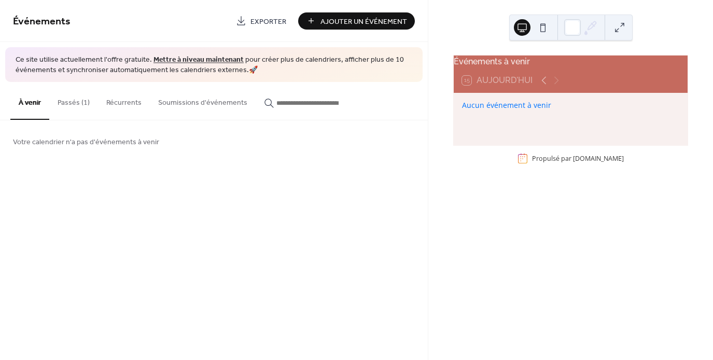
click at [330, 24] on span "Ajouter Un Événement" at bounding box center [363, 21] width 87 height 11
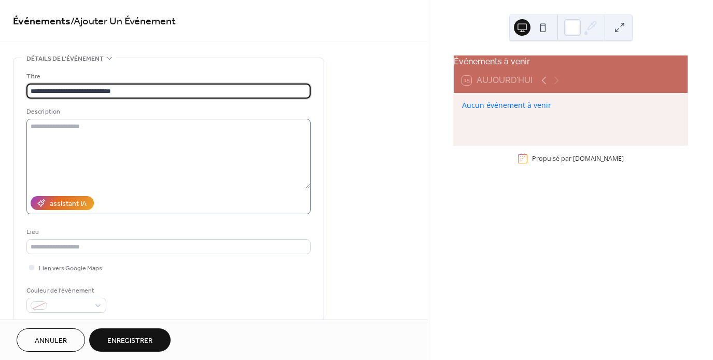
type input "**********"
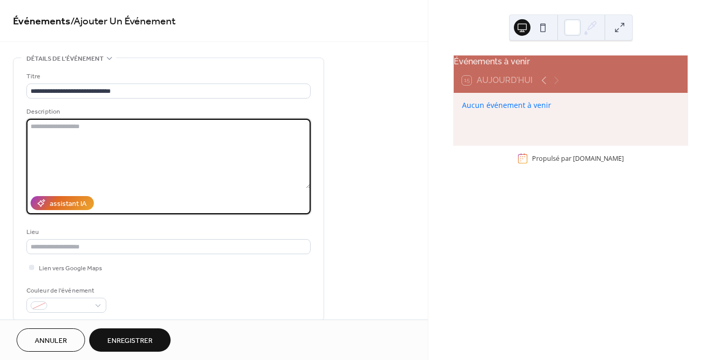
click at [137, 136] on textarea at bounding box center [168, 153] width 284 height 69
type textarea "**********"
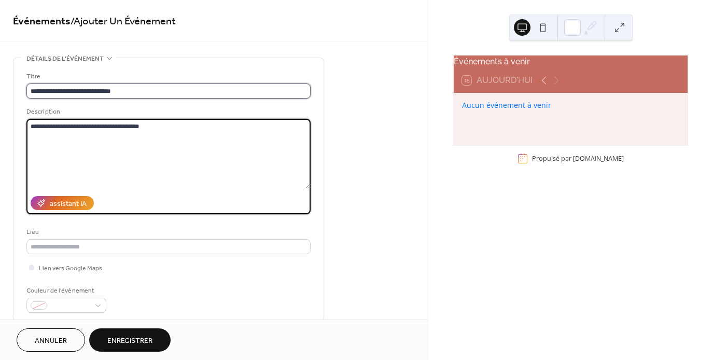
click at [102, 92] on input "**********" at bounding box center [168, 90] width 284 height 15
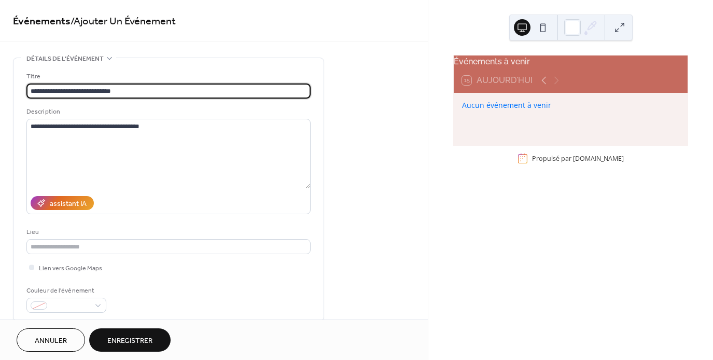
type input "**********"
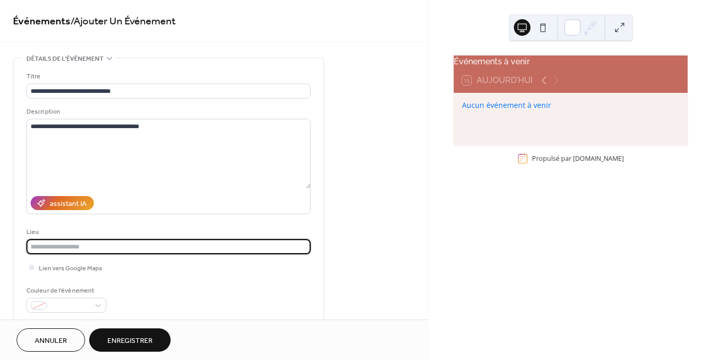
click at [123, 243] on input "text" at bounding box center [168, 246] width 284 height 15
type input "**********"
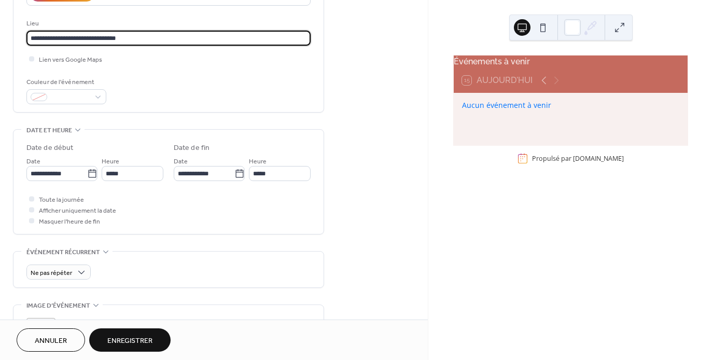
scroll to position [209, 0]
click at [87, 173] on icon at bounding box center [92, 173] width 10 height 10
click at [87, 173] on input "**********" at bounding box center [56, 172] width 61 height 15
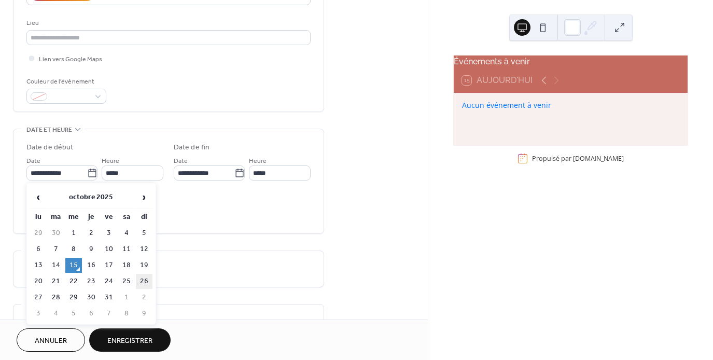
click at [150, 278] on td "26" at bounding box center [144, 281] width 17 height 15
type input "**********"
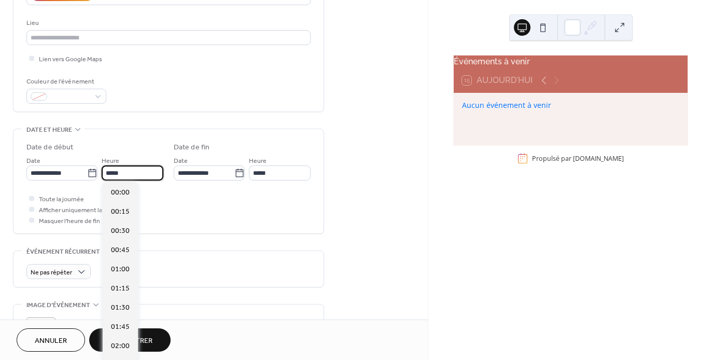
click at [144, 173] on input "*****" at bounding box center [133, 172] width 62 height 15
click at [123, 246] on span "10:00" at bounding box center [120, 249] width 19 height 11
type input "*****"
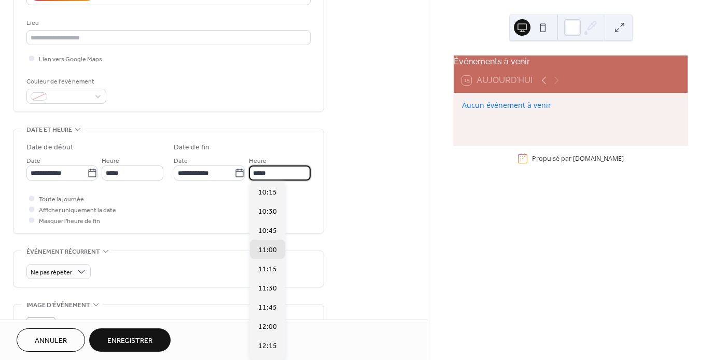
click at [273, 172] on input "*****" at bounding box center [280, 172] width 62 height 15
click at [269, 266] on span "15:00" at bounding box center [267, 268] width 19 height 11
type input "*****"
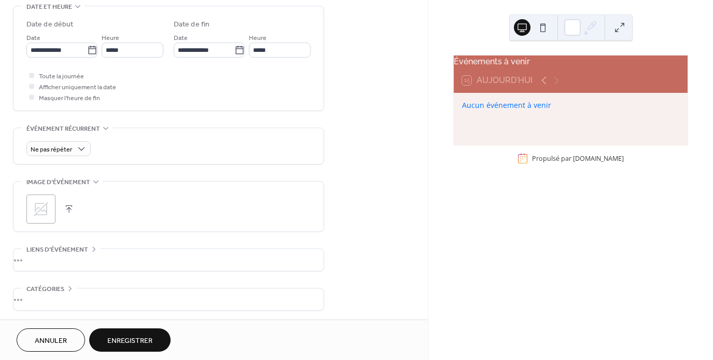
scroll to position [333, 0]
click at [28, 196] on div ";" at bounding box center [40, 207] width 29 height 29
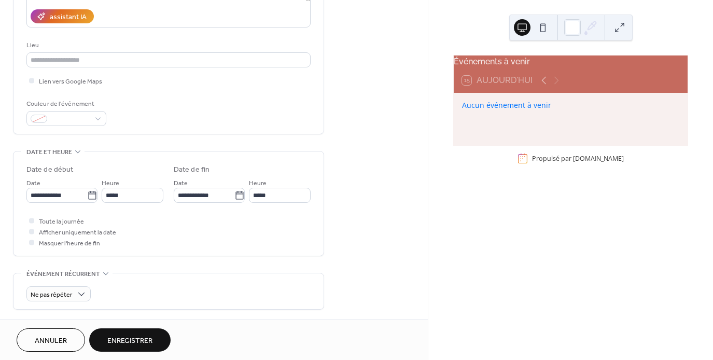
scroll to position [182, 0]
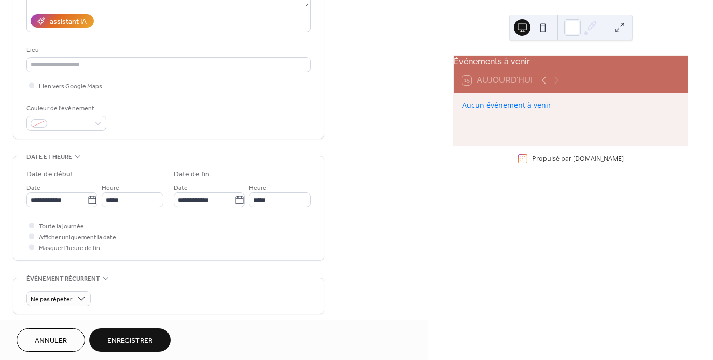
click at [131, 338] on span "Enregistrer" at bounding box center [129, 340] width 45 height 11
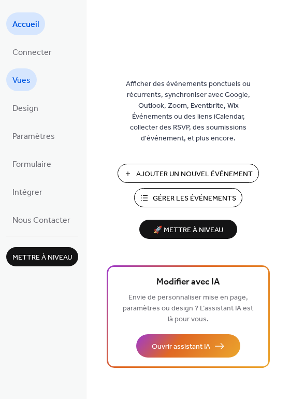
click at [16, 78] on span "Vues" at bounding box center [21, 81] width 18 height 17
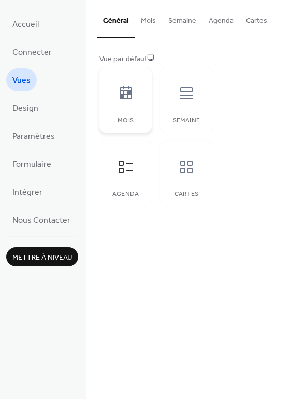
click at [140, 95] on div at bounding box center [125, 93] width 31 height 31
click at [201, 105] on div at bounding box center [186, 93] width 31 height 31
click at [126, 170] on icon at bounding box center [126, 167] width 15 height 12
click at [187, 174] on icon at bounding box center [186, 167] width 17 height 17
